Goal: Download file/media

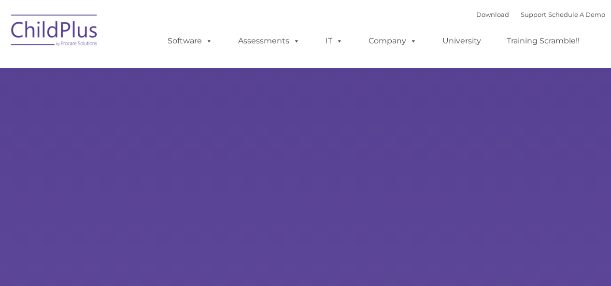
type input ""
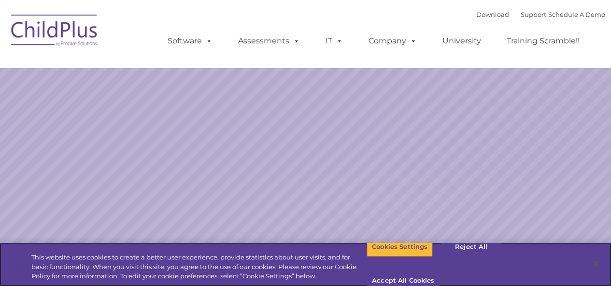
select select "MEDIUM"
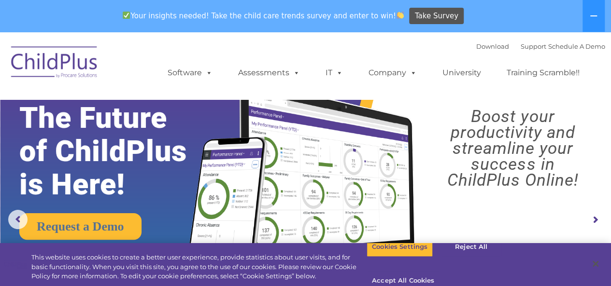
click at [440, 272] on button "Accept All Cookies" at bounding box center [403, 282] width 73 height 20
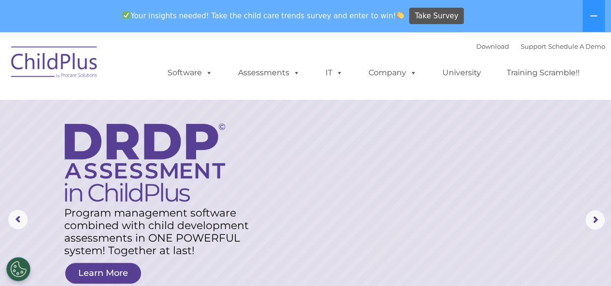
click at [73, 70] on img at bounding box center [54, 64] width 97 height 48
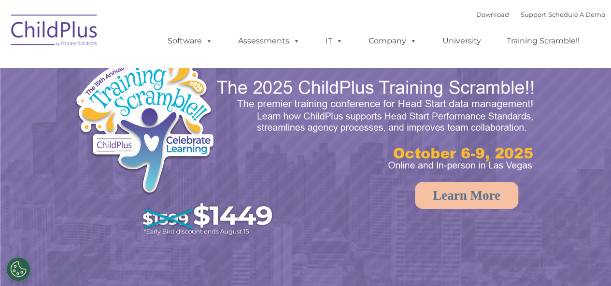
select select "MEDIUM"
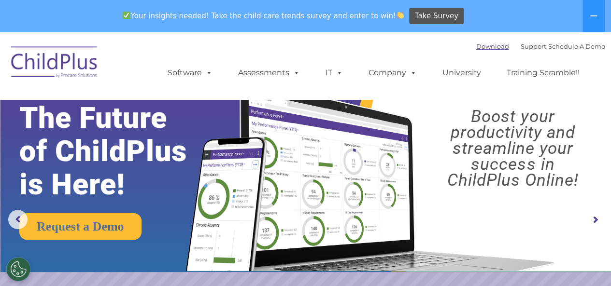
click at [479, 47] on link "Download" at bounding box center [492, 47] width 33 height 8
click at [372, 51] on div "Download Support | Schedule A Demo  MENU MENU Software ChildPlus: The original…" at bounding box center [376, 65] width 457 height 53
